Goal: Task Accomplishment & Management: Manage account settings

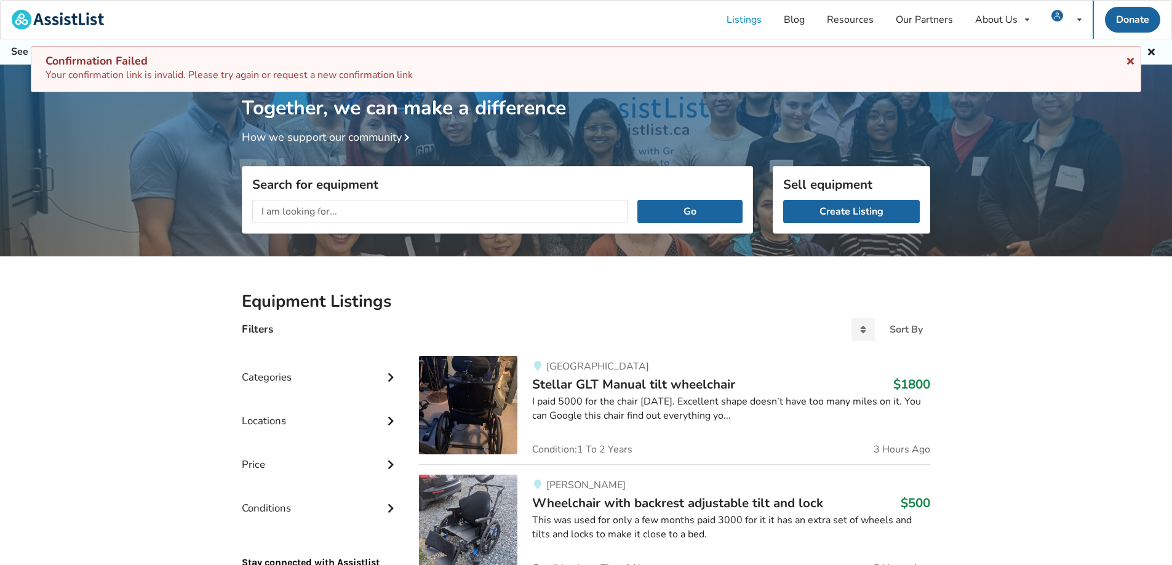
click at [1131, 59] on icon at bounding box center [1130, 59] width 12 height 10
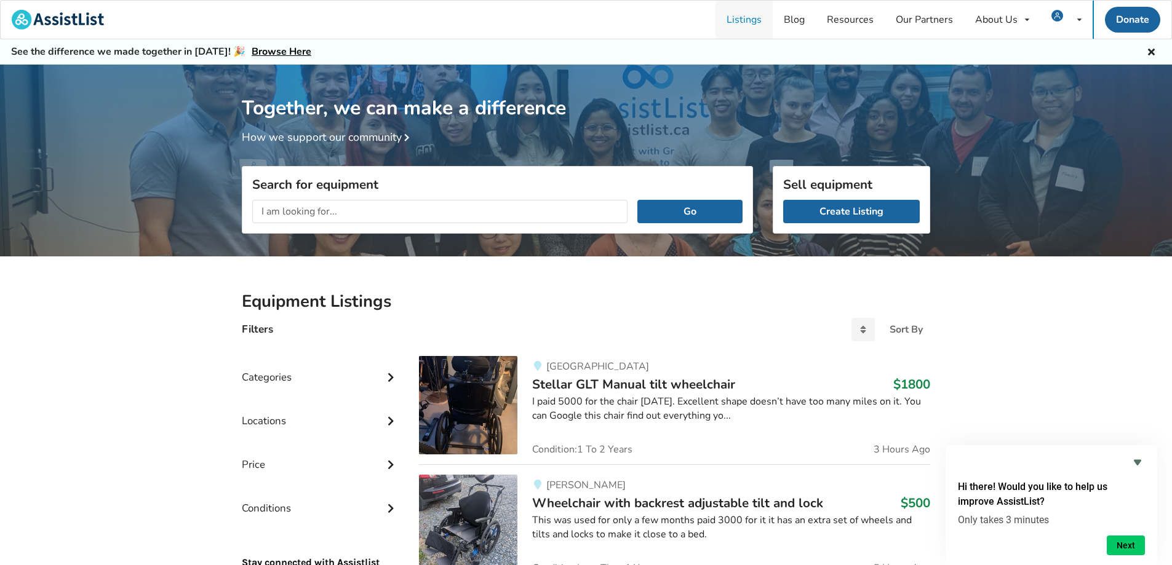
click at [745, 19] on link "Listings" at bounding box center [743, 20] width 57 height 38
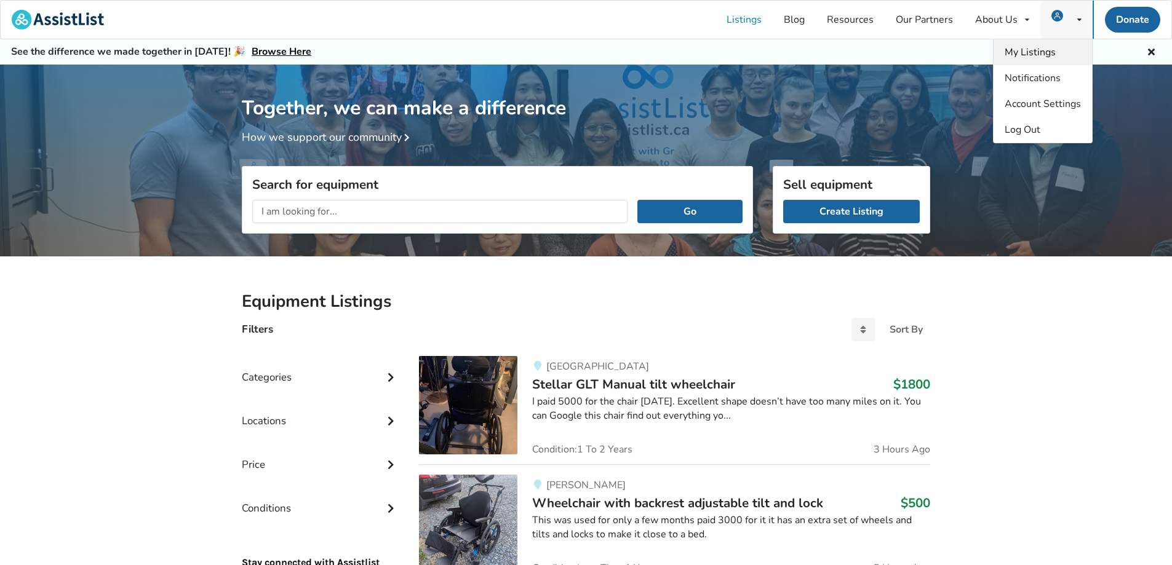
click at [1041, 51] on span "My Listings" at bounding box center [1029, 53] width 51 height 14
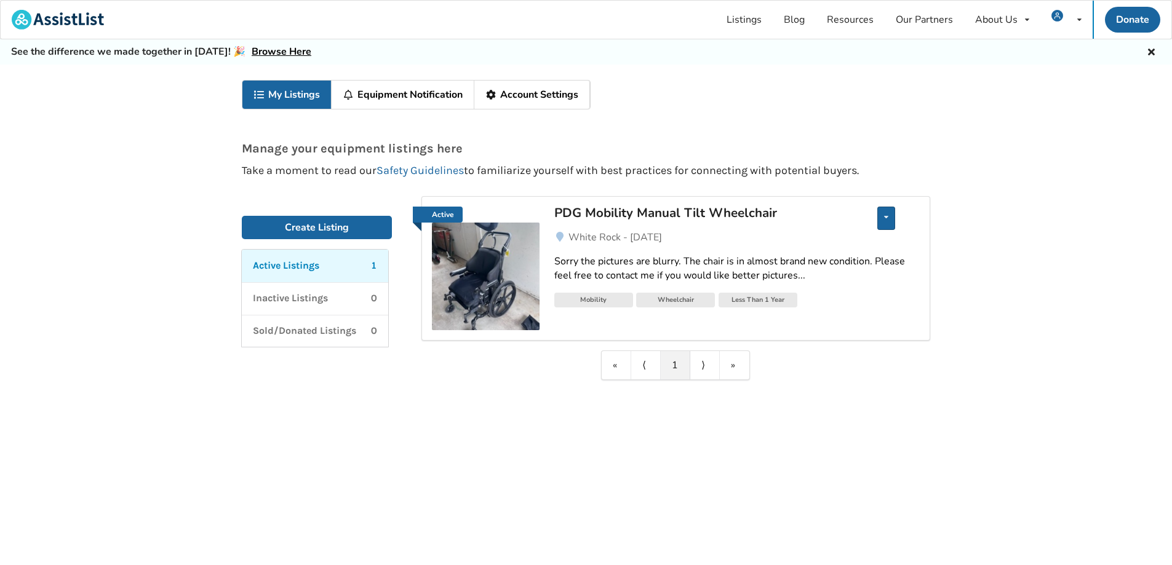
click at [886, 215] on icon at bounding box center [886, 216] width 4 height 7
click at [977, 213] on div "My Listings Equipment Notification Account Settings Manage your equipment listi…" at bounding box center [586, 329] width 1172 height 528
click at [396, 91] on link "Equipment Notification" at bounding box center [403, 95] width 143 height 28
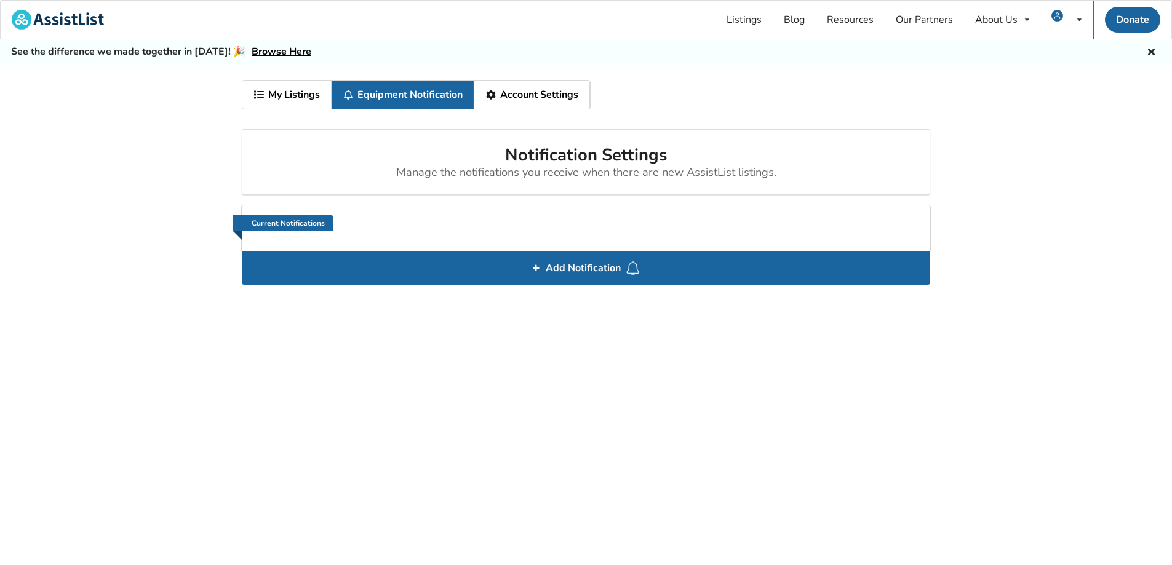
click at [522, 90] on link "Account Settings" at bounding box center [532, 95] width 116 height 28
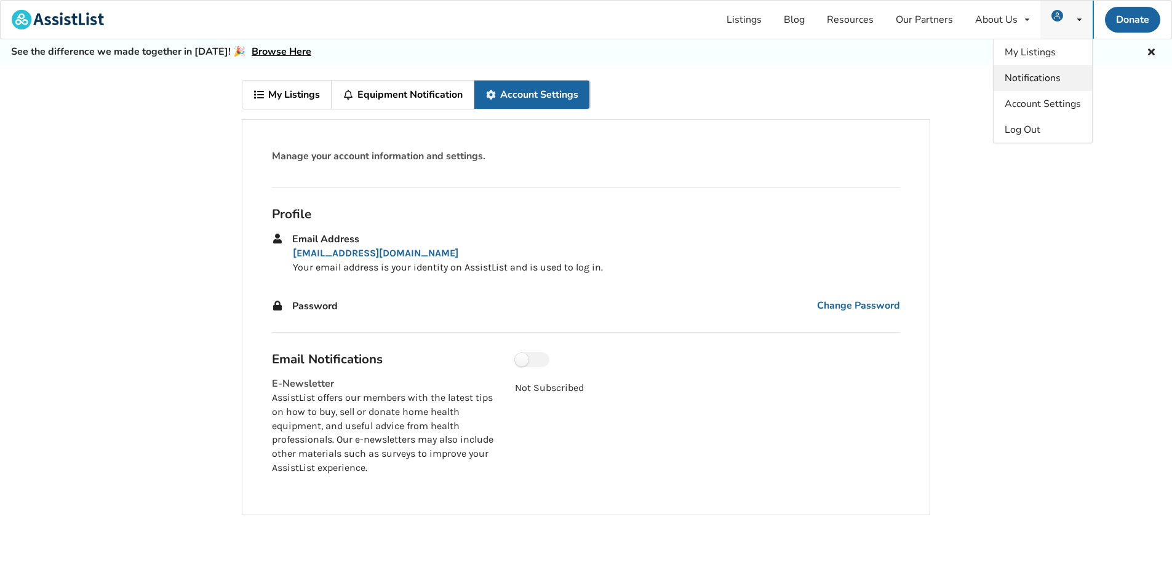
click at [1043, 78] on span "Notifications" at bounding box center [1032, 78] width 56 height 14
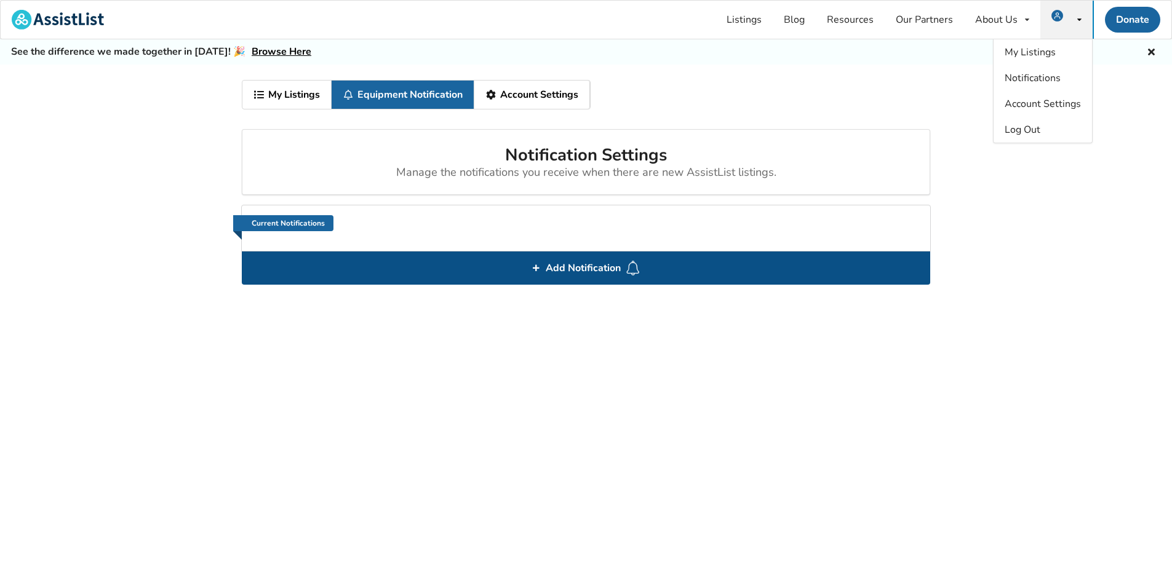
click at [590, 266] on span "Add Notification" at bounding box center [583, 268] width 85 height 20
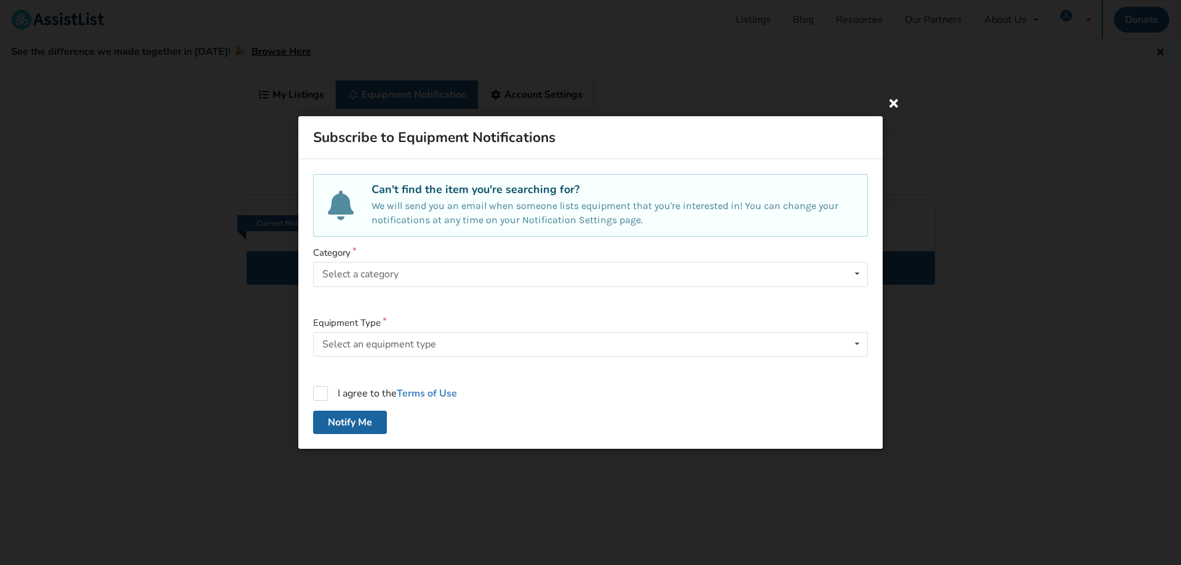
click at [892, 103] on icon at bounding box center [894, 103] width 22 height 22
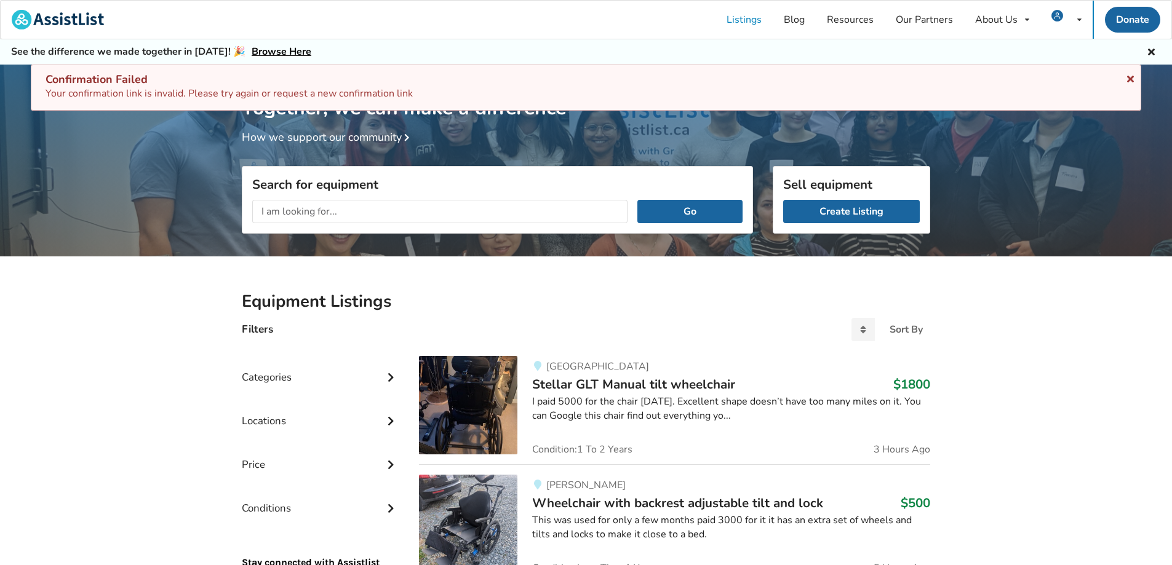
click at [1131, 78] on icon at bounding box center [1130, 77] width 12 height 10
click at [1129, 75] on icon at bounding box center [1130, 77] width 12 height 10
click at [1129, 78] on icon at bounding box center [1130, 77] width 12 height 10
